Goal: Navigation & Orientation: Find specific page/section

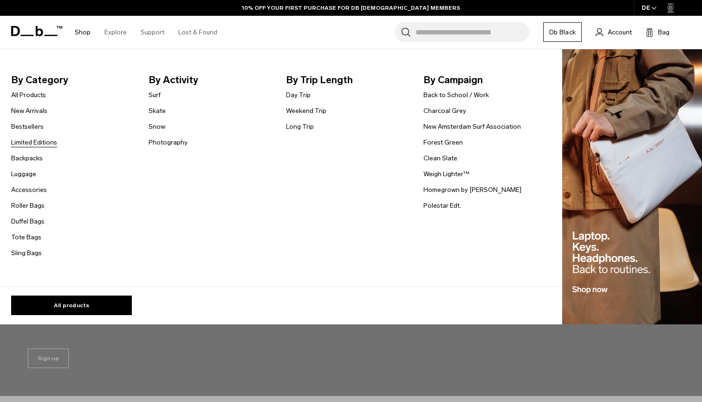
click at [29, 145] on link "Limited Editions" at bounding box center [34, 143] width 46 height 10
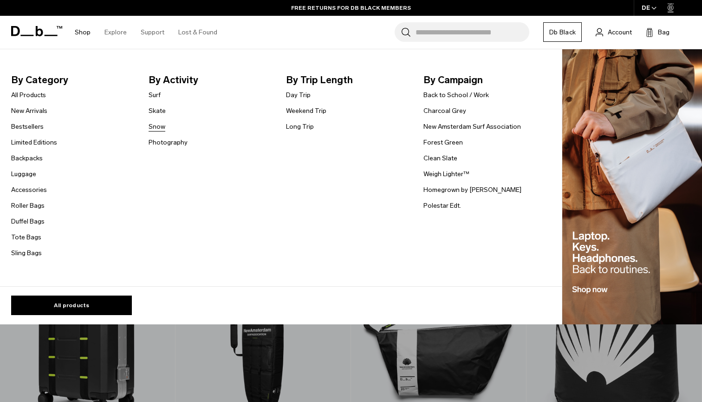
click at [157, 123] on link "Snow" at bounding box center [157, 127] width 17 height 10
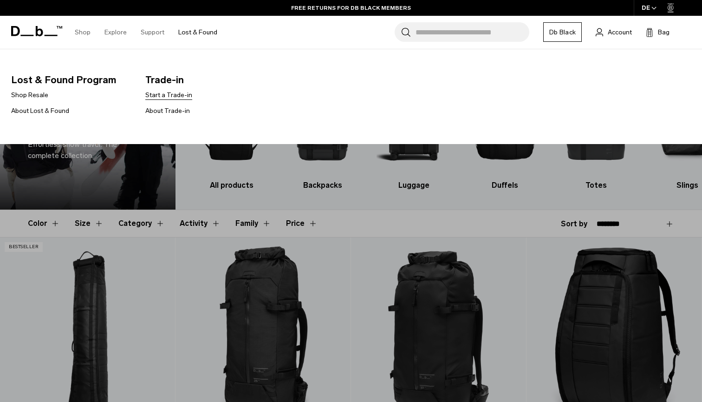
click at [165, 93] on link "Start a Trade-in" at bounding box center [168, 95] width 47 height 10
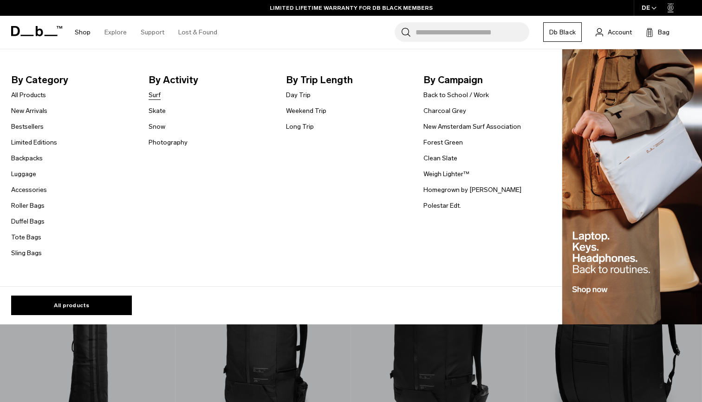
click at [153, 94] on link "Surf" at bounding box center [155, 95] width 12 height 10
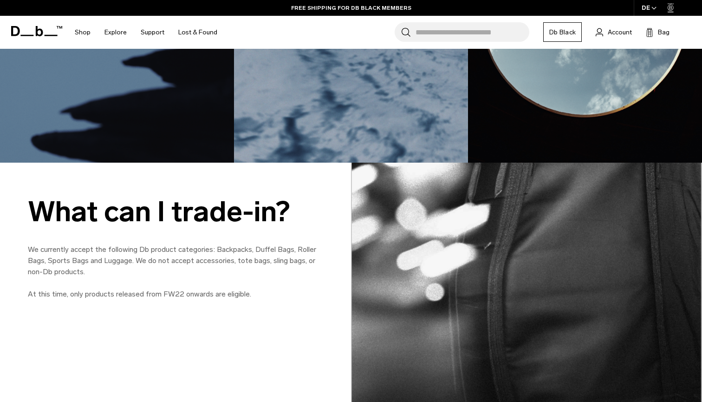
scroll to position [755, 0]
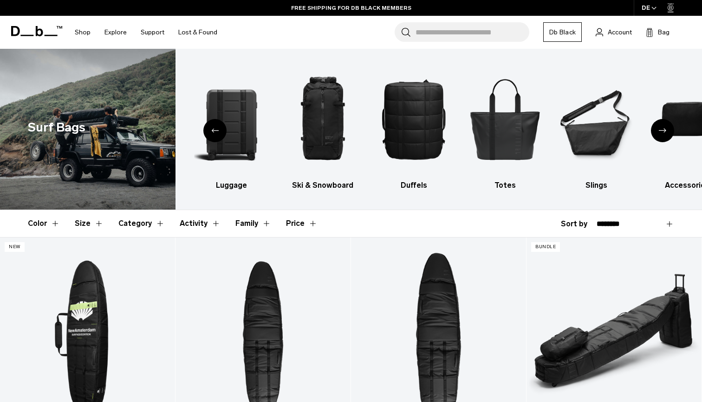
click at [480, 33] on input "Search for Bags, Luggage..." at bounding box center [473, 32] width 114 height 20
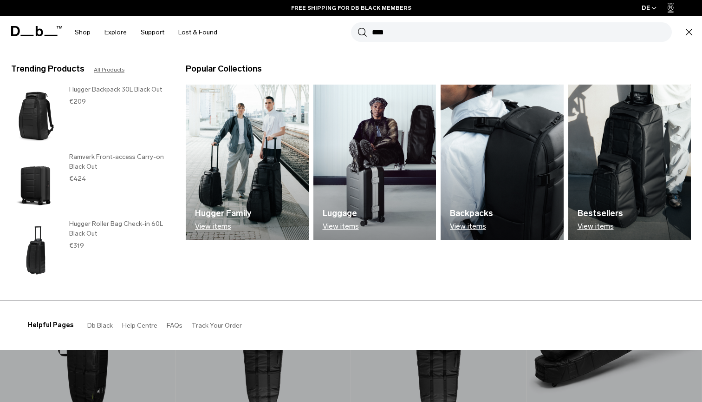
type input "****"
click at [362, 32] on button "Search" at bounding box center [363, 32] width 10 height 10
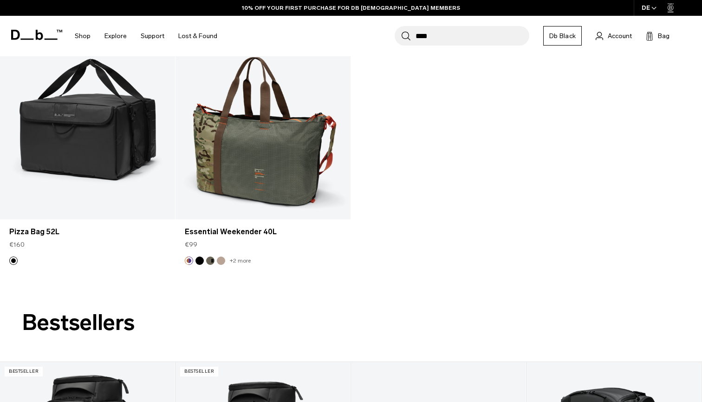
scroll to position [440, 0]
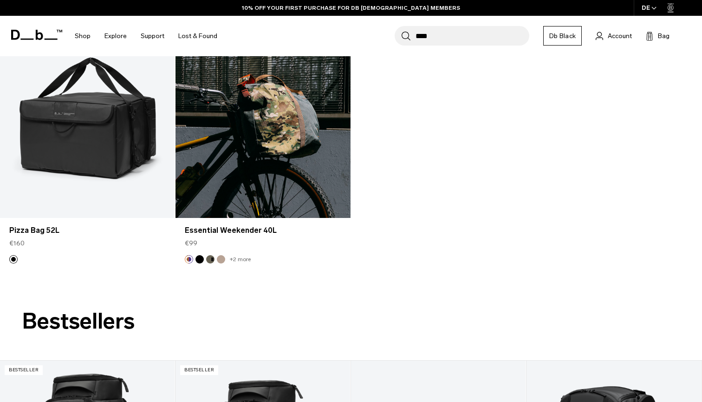
click at [222, 258] on button "Fogbow Beige" at bounding box center [221, 259] width 8 height 8
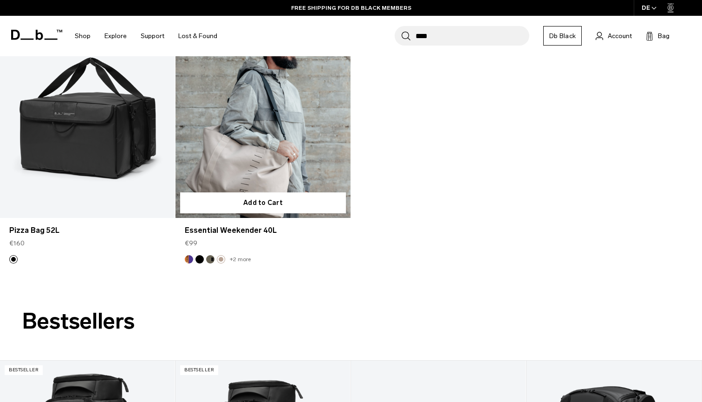
click at [210, 259] on button "Forest Green" at bounding box center [210, 259] width 8 height 8
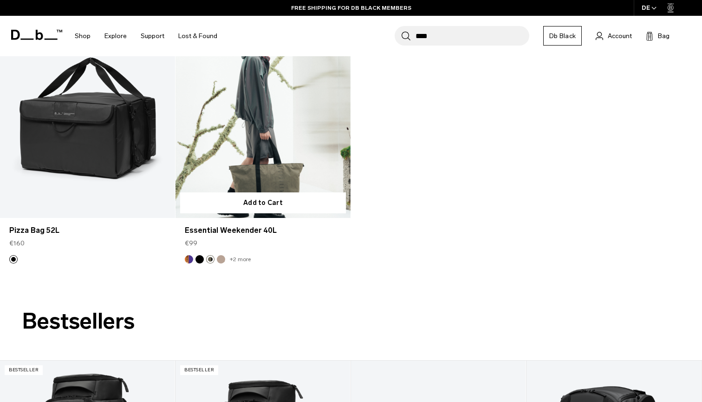
click at [199, 260] on button "Black Out" at bounding box center [200, 259] width 8 height 8
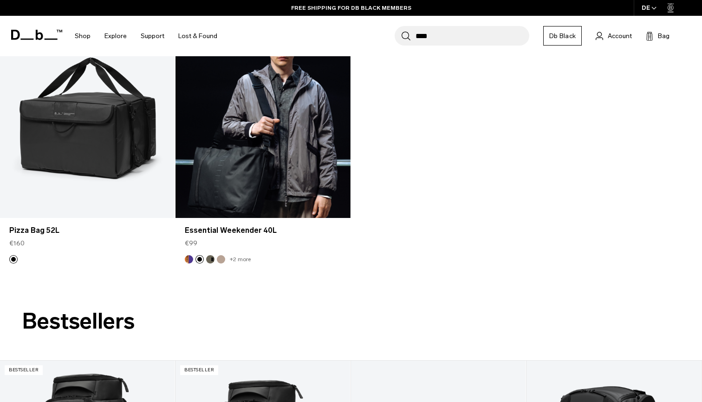
click at [189, 260] on button "Db x Starcow" at bounding box center [189, 259] width 8 height 8
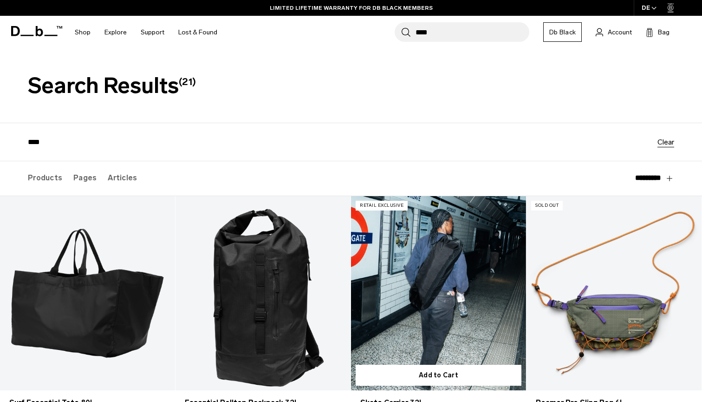
scroll to position [0, 0]
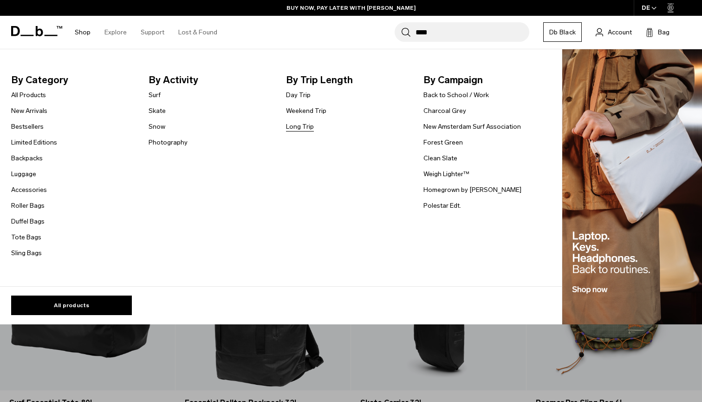
click at [309, 126] on link "Long Trip" at bounding box center [300, 127] width 28 height 10
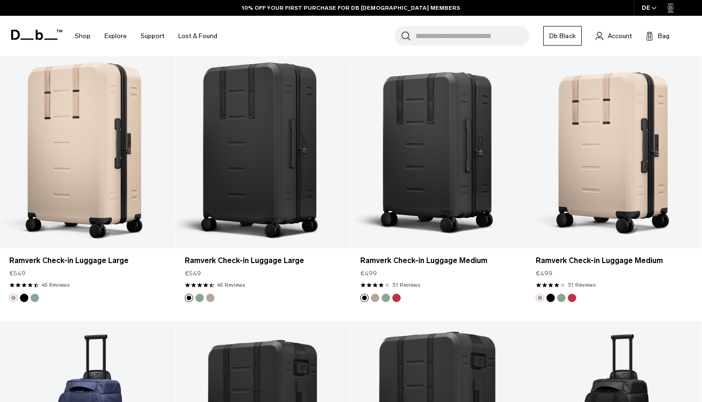
scroll to position [486, 0]
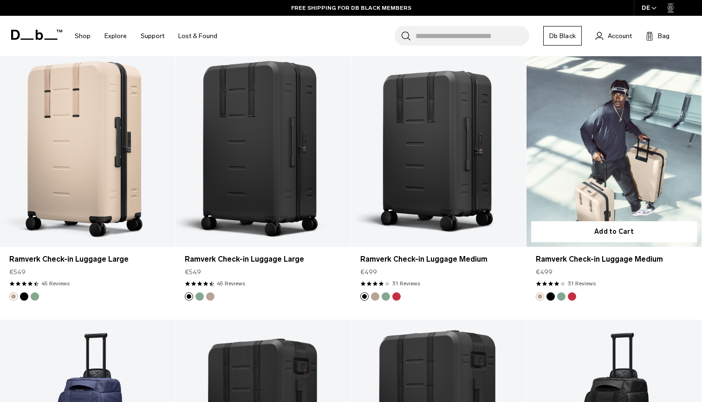
click at [571, 298] on button "Sprite Lightning Red" at bounding box center [572, 296] width 8 height 8
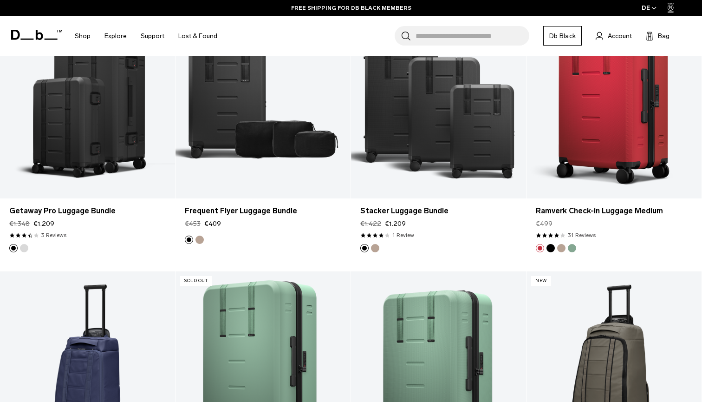
scroll to position [1070, 0]
